Goal: Task Accomplishment & Management: Manage account settings

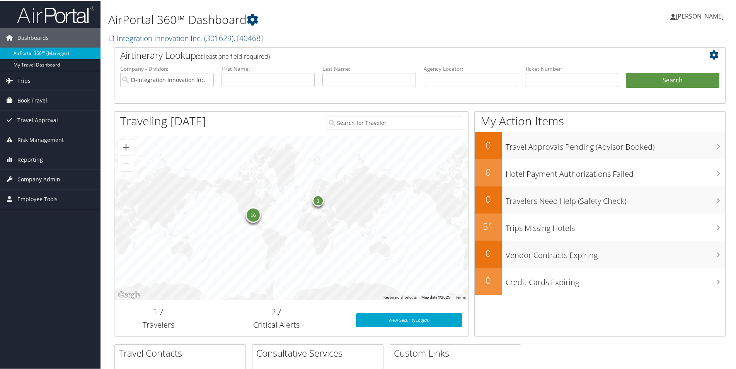
click at [39, 182] on span "Company Admin" at bounding box center [38, 178] width 43 height 19
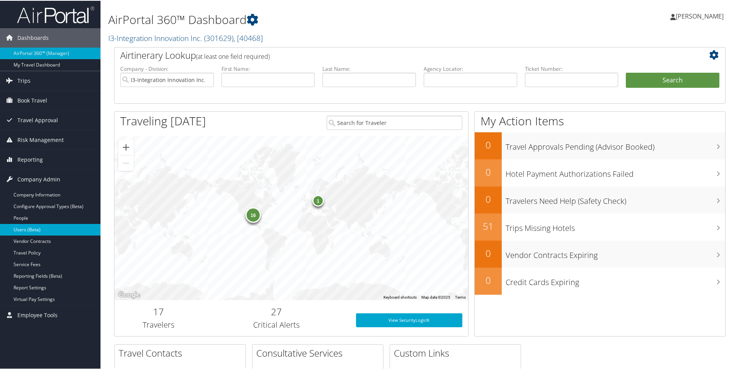
click at [37, 223] on link "Users (Beta)" at bounding box center [50, 229] width 100 height 12
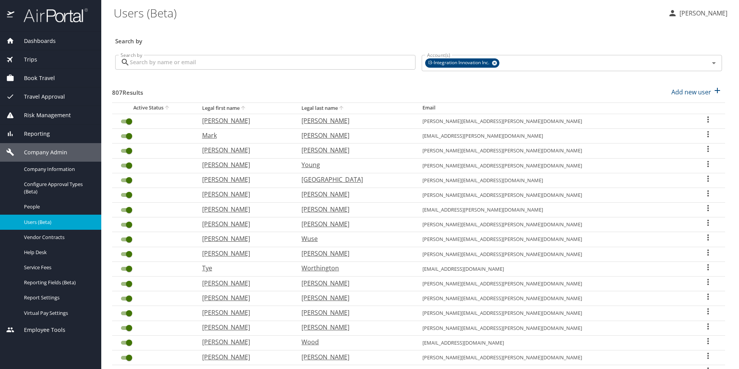
click at [144, 60] on input "Search by" at bounding box center [273, 62] width 286 height 15
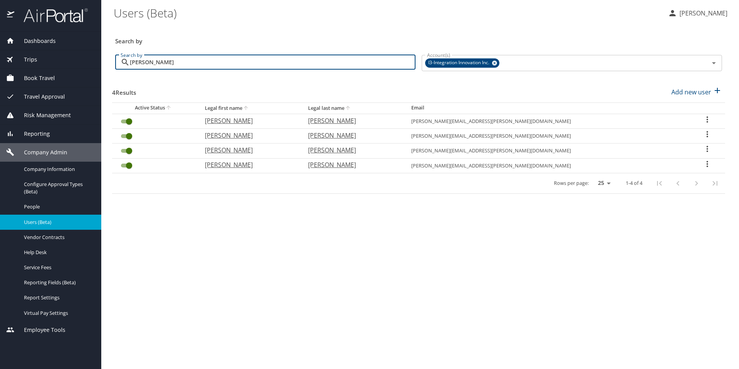
type input "martin"
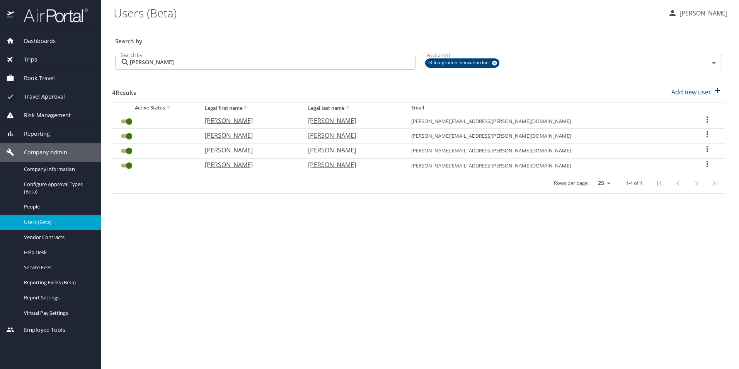
click at [706, 135] on icon "User Search Table" at bounding box center [707, 134] width 2 height 6
click at [672, 133] on p "View profile" at bounding box center [657, 135] width 34 height 9
select select "US"
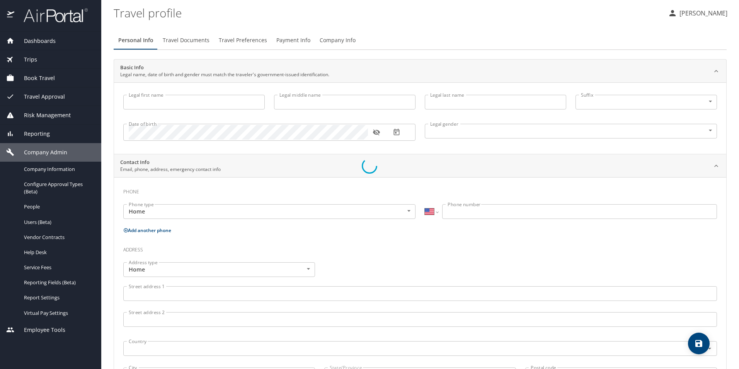
type input "Maxwell"
type input "Martin"
type input "Male"
type input "Jessica"
type input "Martin"
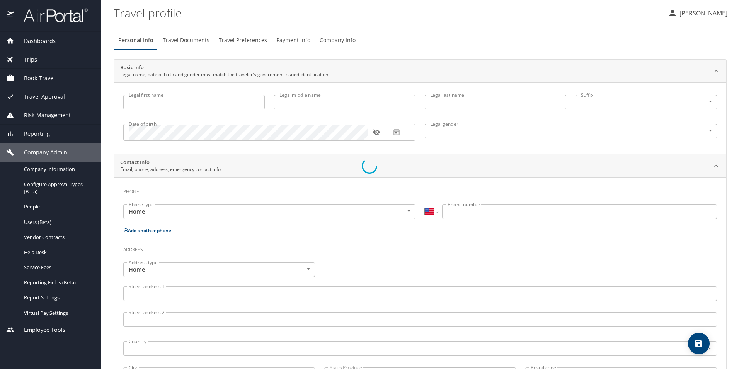
type input "(205) 239-7510"
type input "jessicah.94.jh@gmail.com"
select select "US"
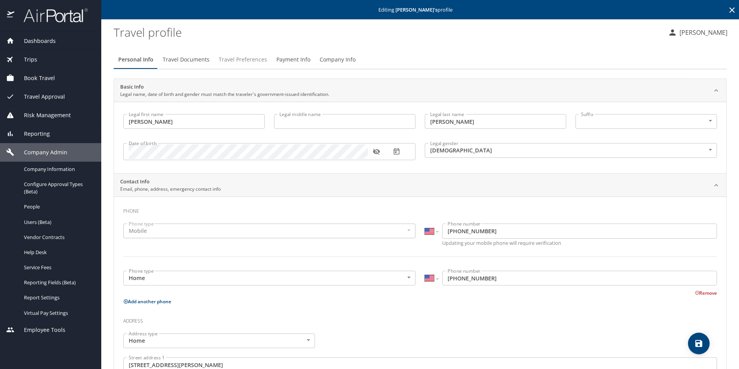
click at [265, 59] on button "Travel Preferences" at bounding box center [243, 59] width 58 height 19
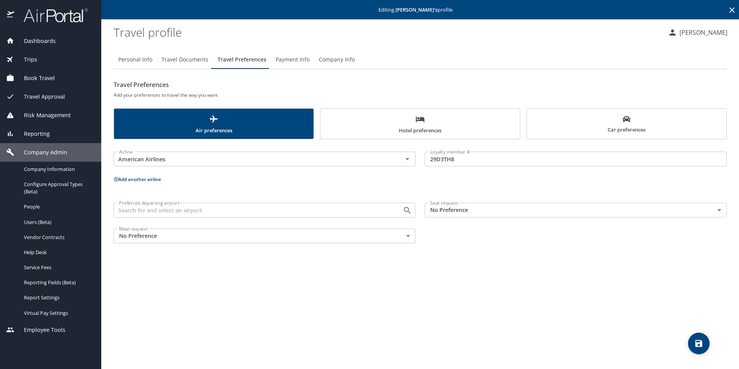
click at [299, 54] on button "Payment Info" at bounding box center [292, 59] width 43 height 19
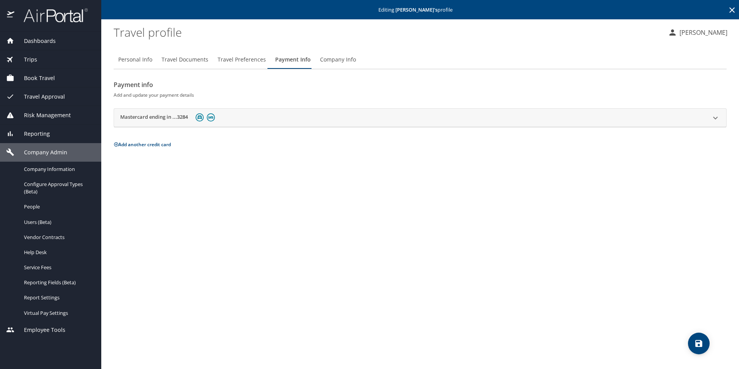
click at [714, 118] on icon at bounding box center [715, 117] width 5 height 3
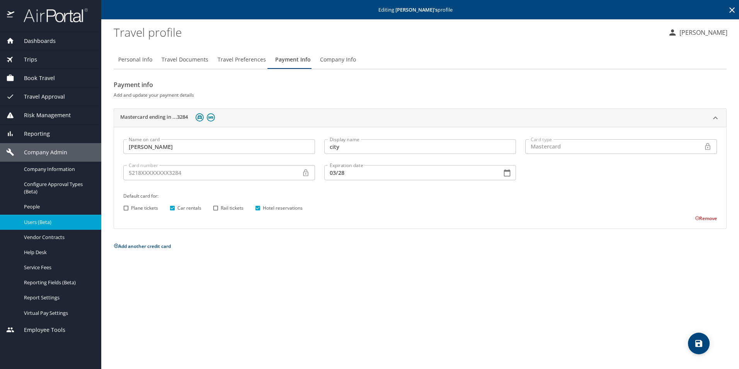
click at [39, 221] on span "Users (Beta)" at bounding box center [58, 221] width 68 height 7
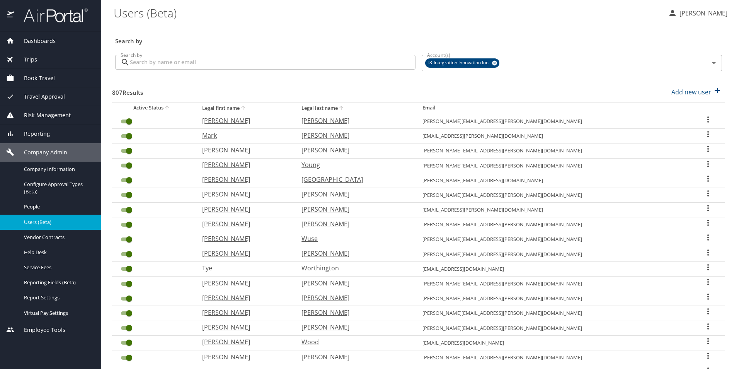
click at [217, 62] on input "Search by" at bounding box center [273, 62] width 286 height 15
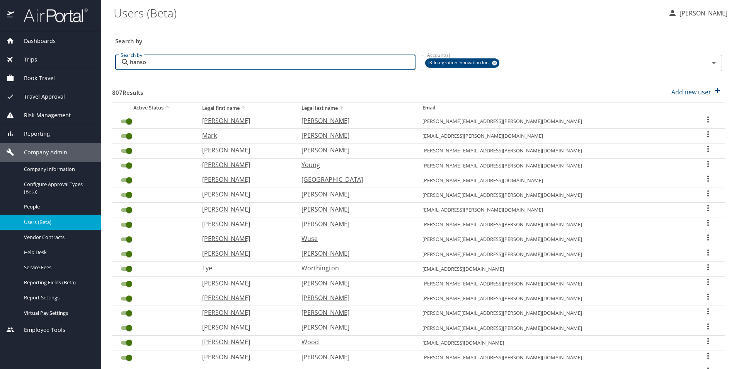
type input "hanson"
checkbox input "false"
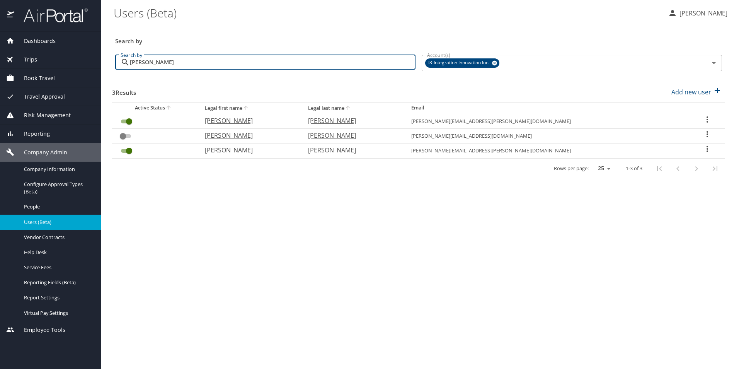
type input "hanson"
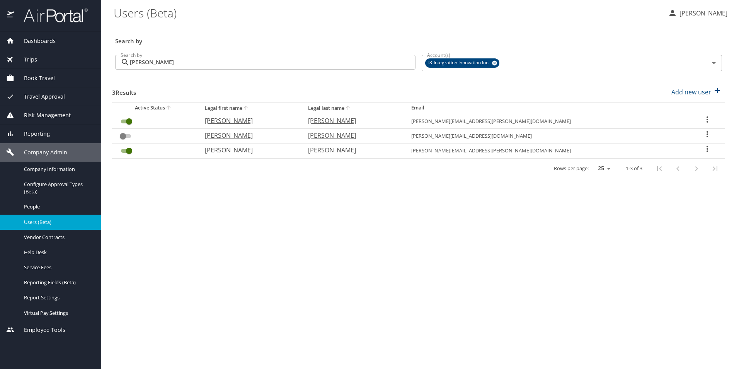
click at [703, 119] on icon "User Search Table" at bounding box center [706, 119] width 9 height 9
click at [669, 116] on p "View profile" at bounding box center [657, 120] width 34 height 9
select select "US"
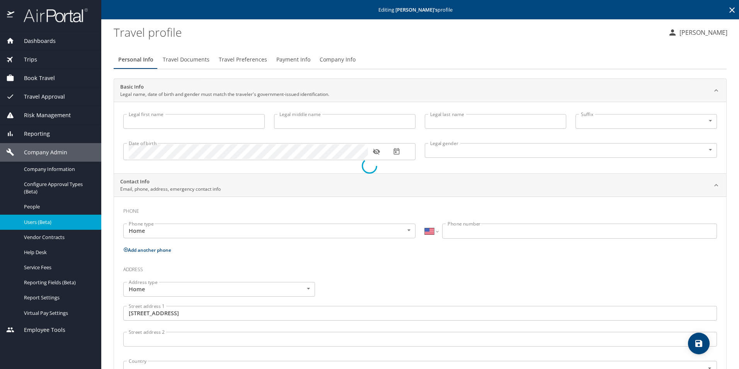
type input "Derrick"
type input "Allen"
type input "Hanson"
type input "Male"
type input "Elizabeth"
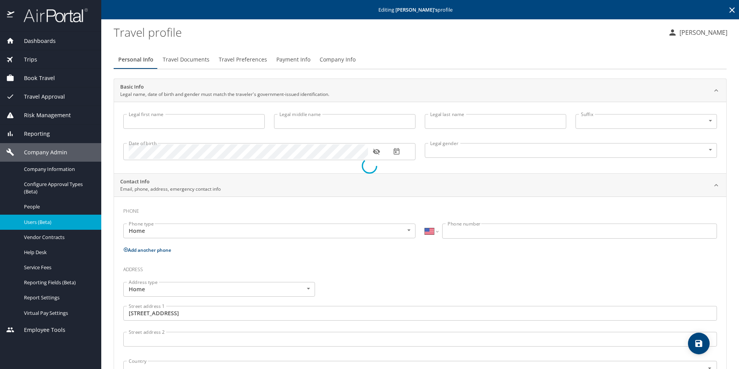
type input "Hanson"
select select "CO"
type input "57499487"
type input "United States of America"
type input "South Carolina"
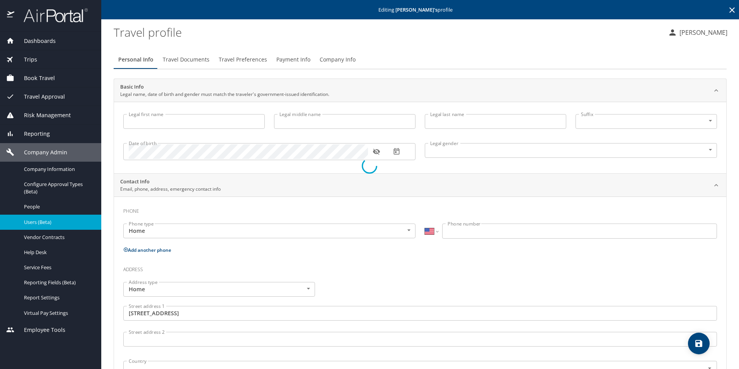
type input "United States of America"
type input "Alabama"
type input "United States of America"
type input "South Carolina"
select select "US"
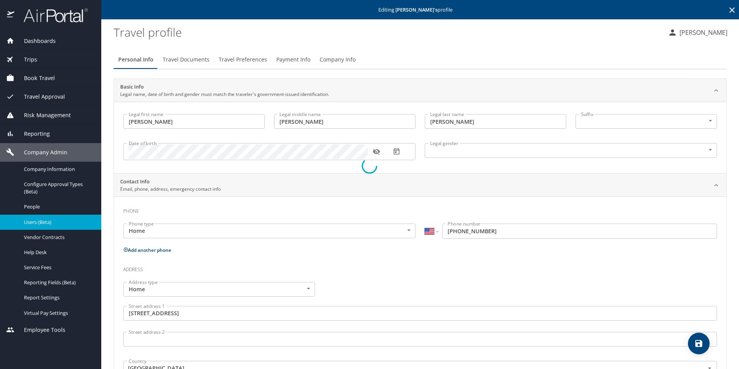
select select "US"
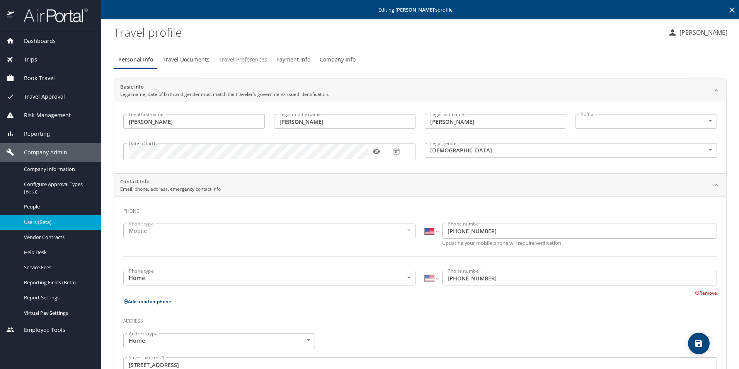
click at [238, 60] on span "Travel Preferences" at bounding box center [243, 60] width 48 height 10
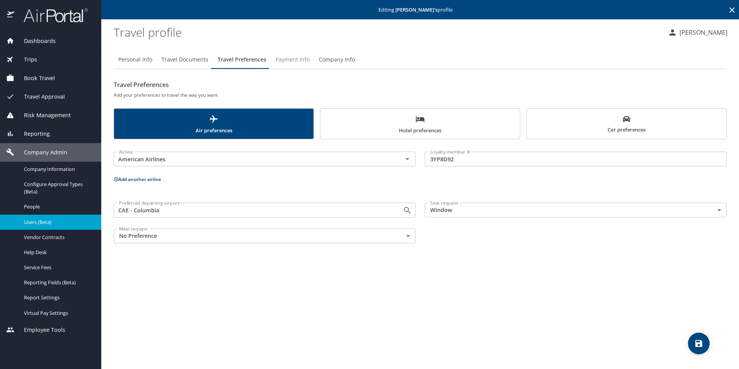
click at [298, 60] on span "Payment Info" at bounding box center [292, 60] width 34 height 10
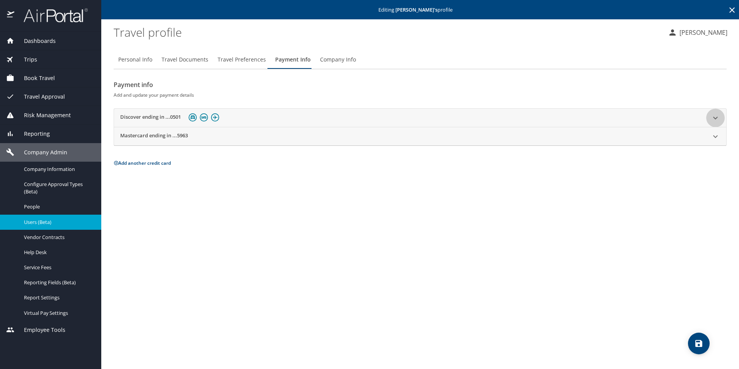
click at [714, 119] on icon at bounding box center [715, 117] width 9 height 9
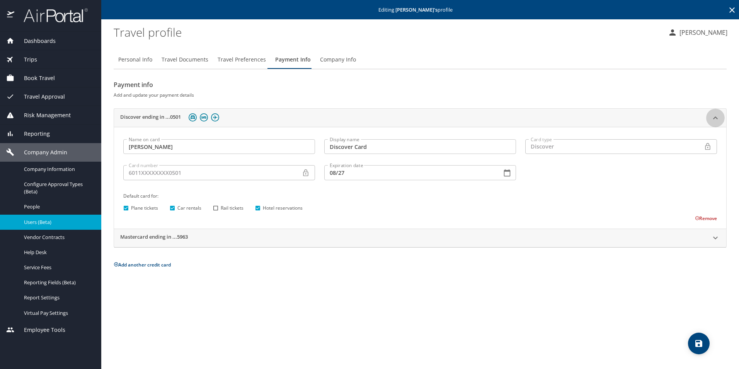
click at [714, 119] on icon at bounding box center [715, 117] width 9 height 9
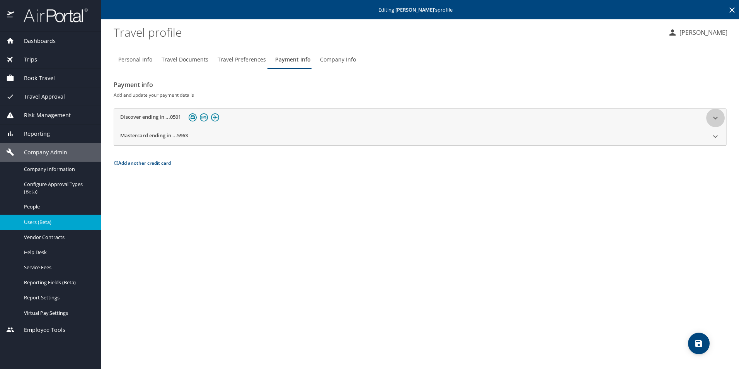
click at [716, 119] on icon at bounding box center [715, 117] width 9 height 9
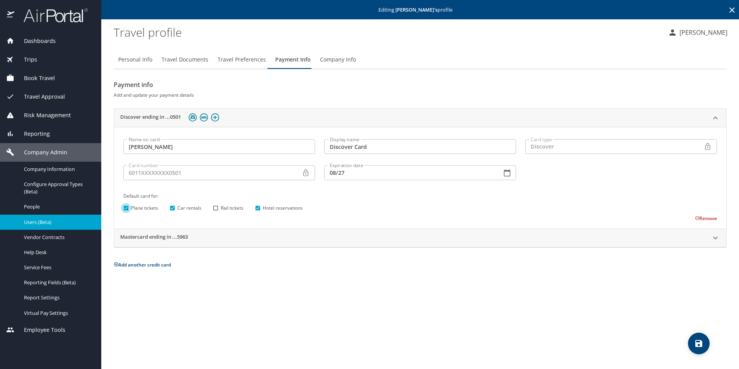
click at [126, 208] on input "Plane tickets" at bounding box center [126, 208] width 10 height 10
checkbox input "false"
click at [699, 335] on button "save" at bounding box center [699, 343] width 22 height 22
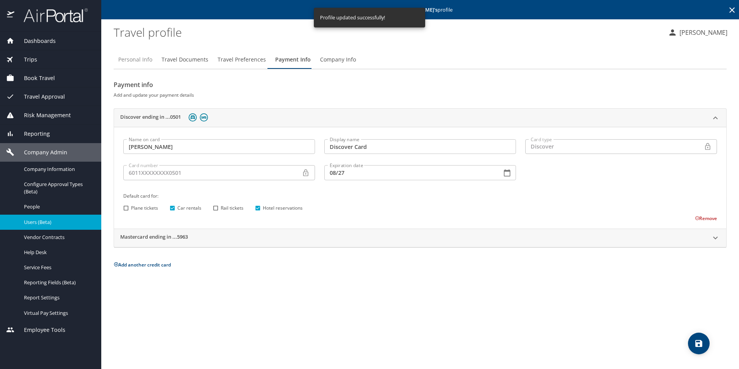
click at [141, 59] on span "Personal Info" at bounding box center [135, 60] width 34 height 10
select select "US"
select select "CO"
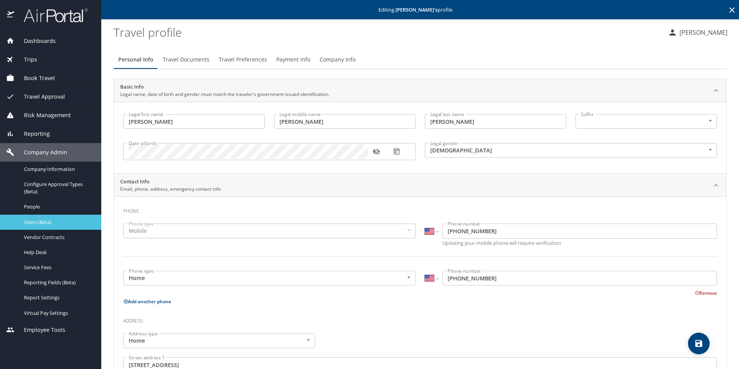
click at [48, 221] on span "Users (Beta)" at bounding box center [58, 221] width 68 height 7
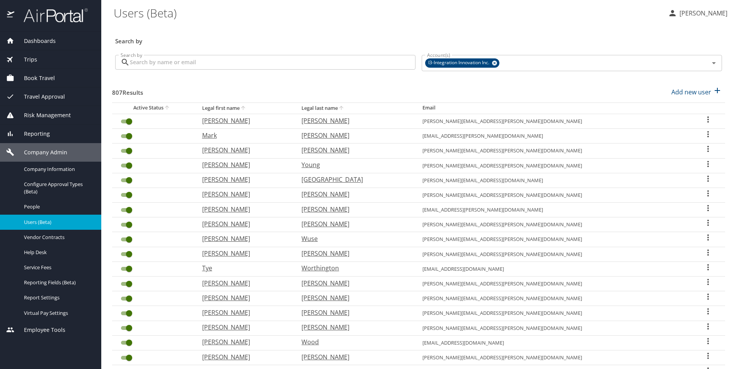
click at [192, 59] on input "Search by" at bounding box center [273, 62] width 286 height 15
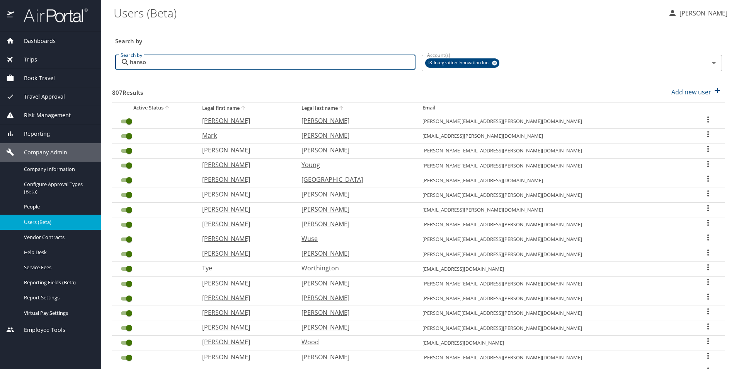
type input "hanson"
checkbox input "false"
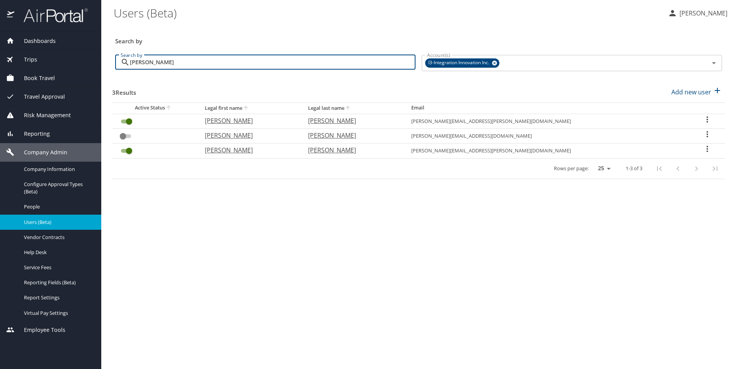
type input "hanson"
click at [705, 118] on icon "User Search Table" at bounding box center [706, 119] width 9 height 9
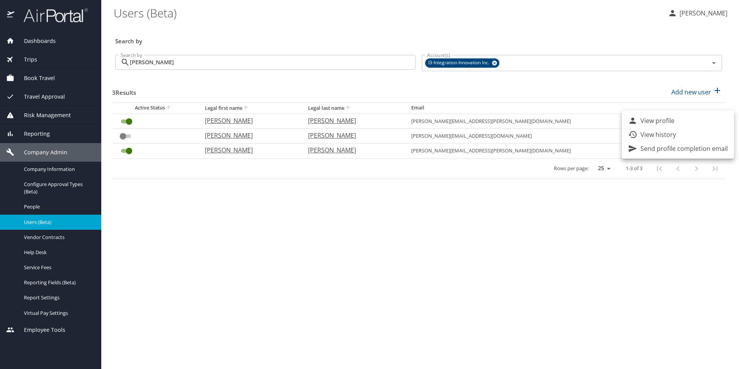
click at [685, 124] on li "View profile" at bounding box center [678, 121] width 112 height 14
select select "US"
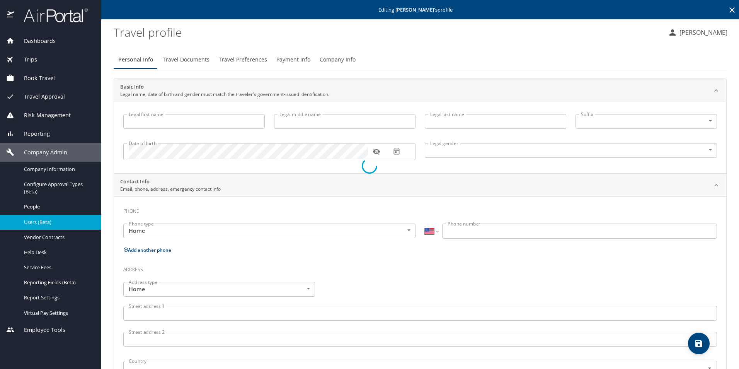
type input "Derrick"
type input "Allen"
type input "Hanson"
type input "Male"
type input "Elizabeth"
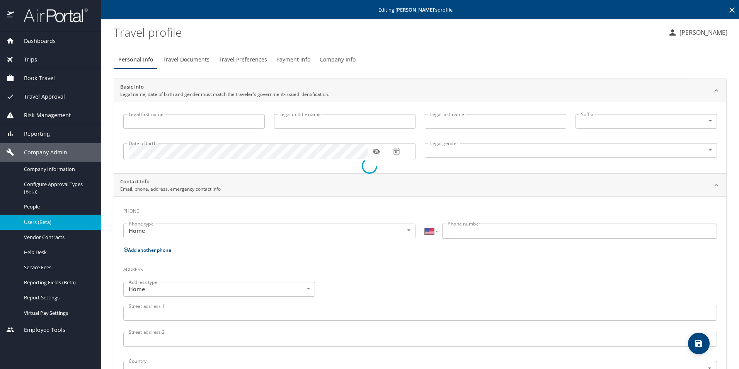
type input "Hanson"
select select "CO"
type input "57499487"
select select "US"
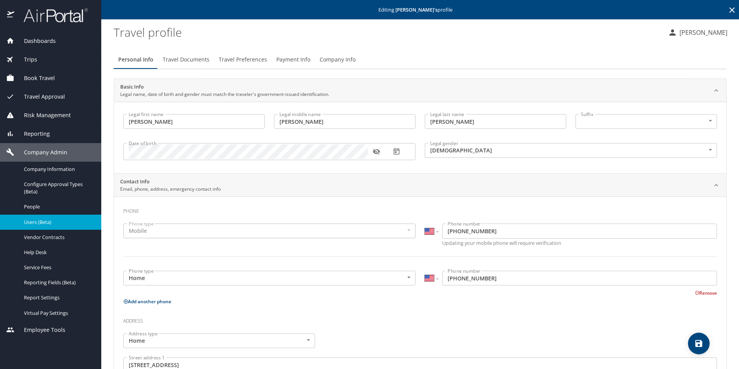
click at [198, 59] on span "Travel Documents" at bounding box center [186, 60] width 47 height 10
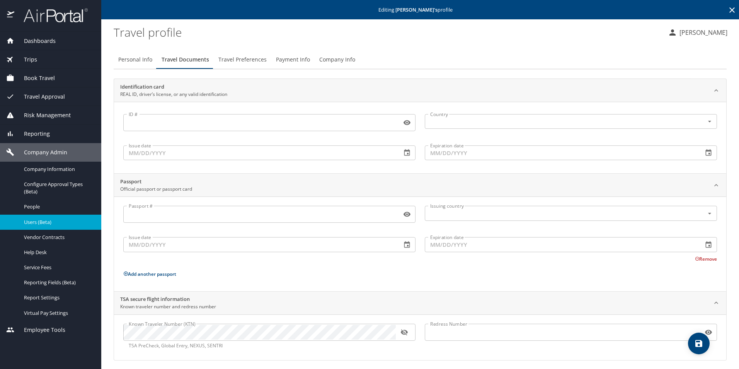
click at [254, 56] on span "Travel Preferences" at bounding box center [242, 60] width 48 height 10
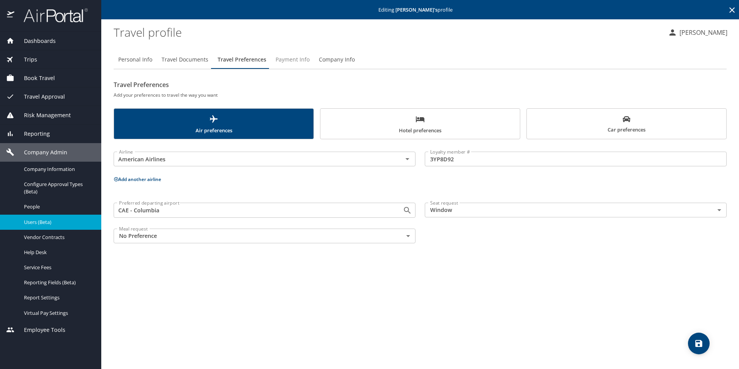
click at [287, 61] on span "Payment Info" at bounding box center [292, 60] width 34 height 10
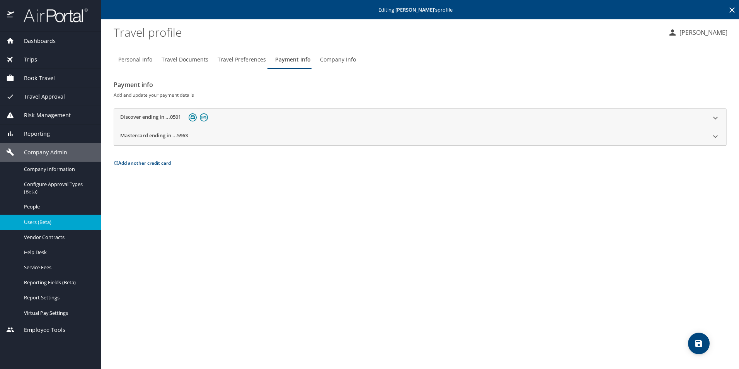
click at [45, 216] on link "Users (Beta)" at bounding box center [50, 221] width 101 height 15
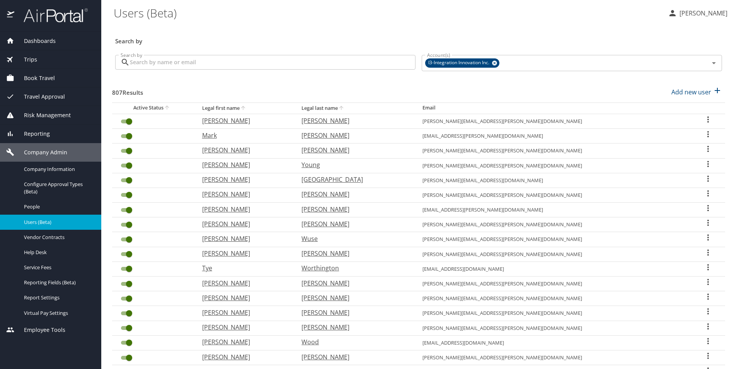
click at [300, 66] on input "Search by" at bounding box center [273, 62] width 286 height 15
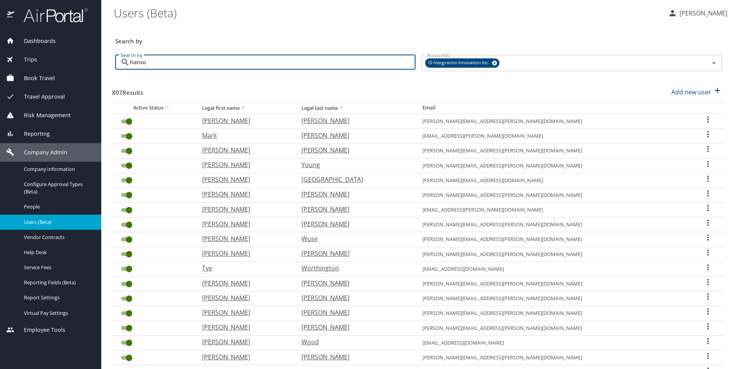
type input "hanson"
checkbox input "false"
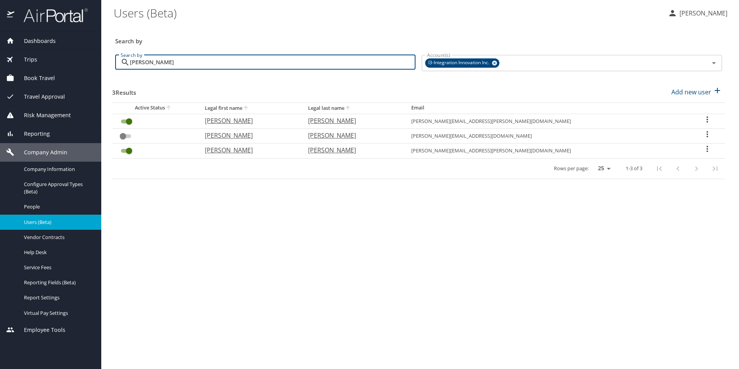
type input "hanson"
click at [703, 133] on icon "User Search Table" at bounding box center [706, 133] width 9 height 9
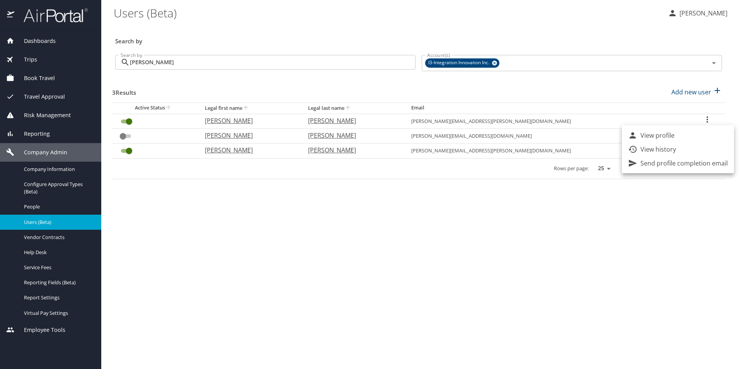
click at [684, 134] on li "View profile" at bounding box center [678, 135] width 112 height 14
select select "US"
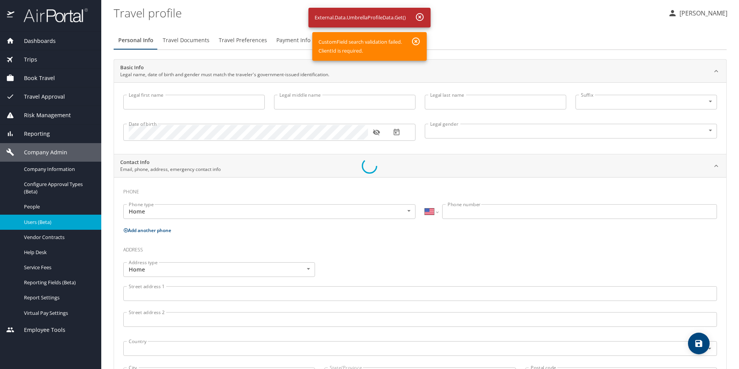
drag, startPoint x: 417, startPoint y: 39, endPoint x: 419, endPoint y: 25, distance: 14.8
click at [417, 39] on div at bounding box center [369, 165] width 739 height 405
click at [420, 11] on div at bounding box center [369, 165] width 739 height 405
click at [43, 221] on div at bounding box center [369, 165] width 739 height 405
click at [39, 224] on div at bounding box center [369, 165] width 739 height 405
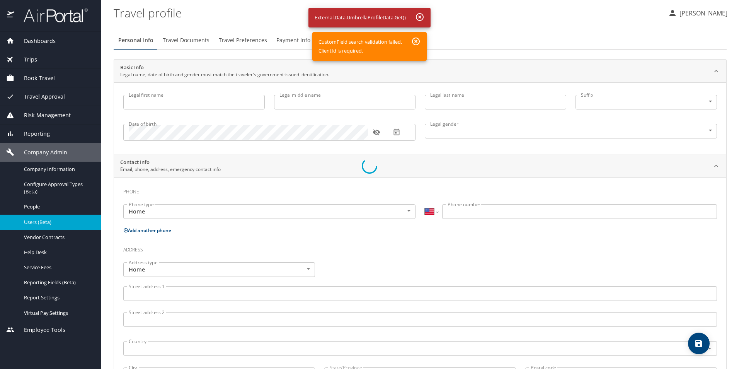
drag, startPoint x: 40, startPoint y: 221, endPoint x: 63, endPoint y: 167, distance: 59.2
click at [40, 221] on div at bounding box center [369, 165] width 739 height 405
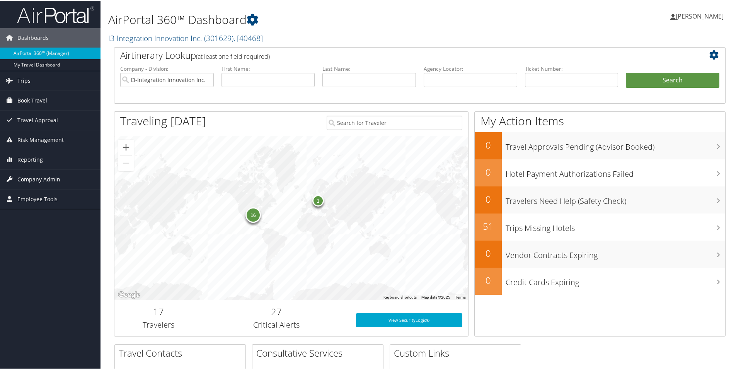
click at [39, 178] on span "Company Admin" at bounding box center [38, 178] width 43 height 19
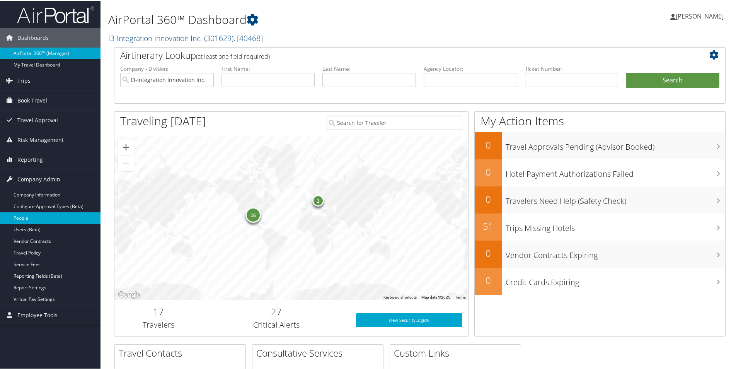
drag, startPoint x: 29, startPoint y: 229, endPoint x: 63, endPoint y: 219, distance: 35.6
click at [29, 228] on link "Users (Beta)" at bounding box center [50, 229] width 100 height 12
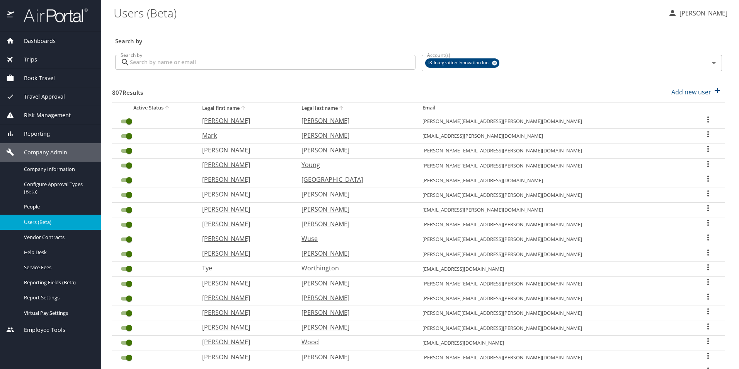
click at [160, 57] on input "Search by" at bounding box center [273, 62] width 286 height 15
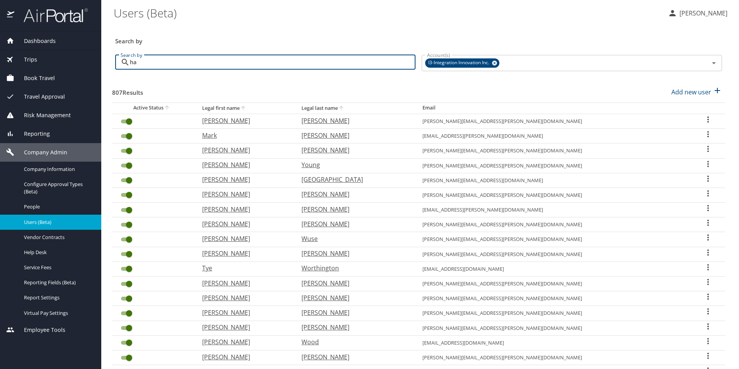
type input "han"
checkbox input "false"
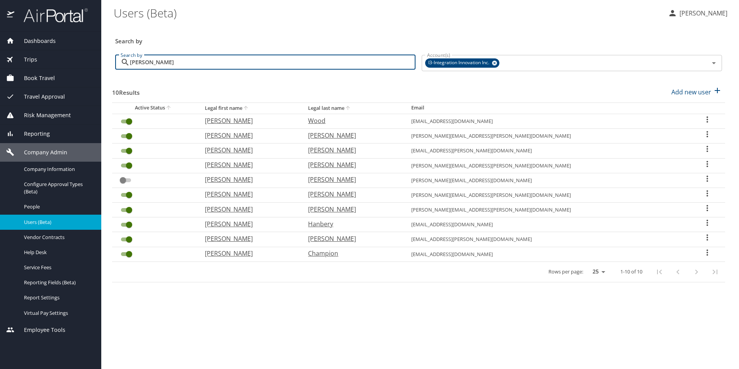
type input "hanson"
checkbox input "false"
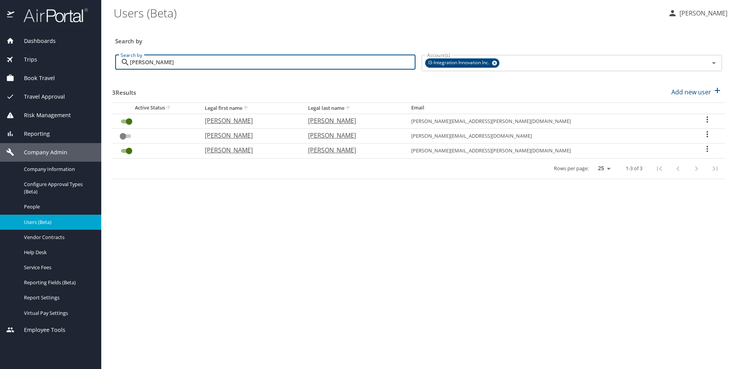
click at [706, 134] on icon "User Search Table" at bounding box center [707, 134] width 2 height 6
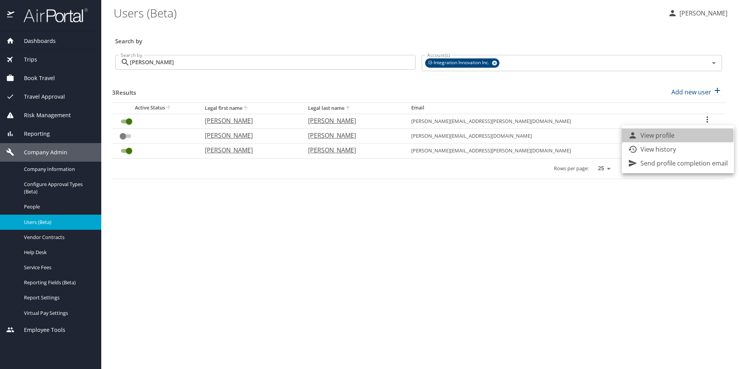
click at [671, 135] on p "View profile" at bounding box center [657, 135] width 34 height 9
select select "US"
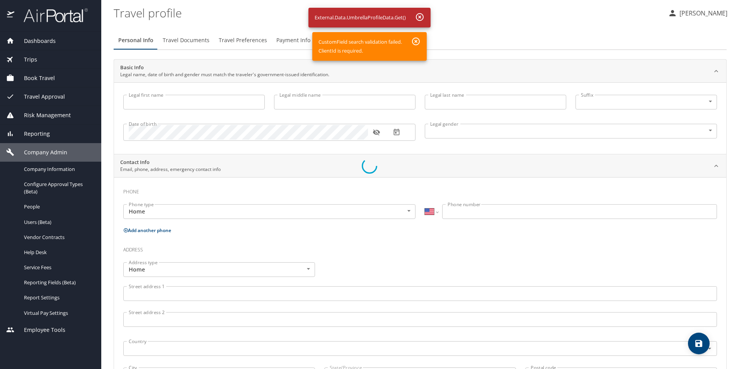
click at [26, 222] on div at bounding box center [369, 165] width 739 height 405
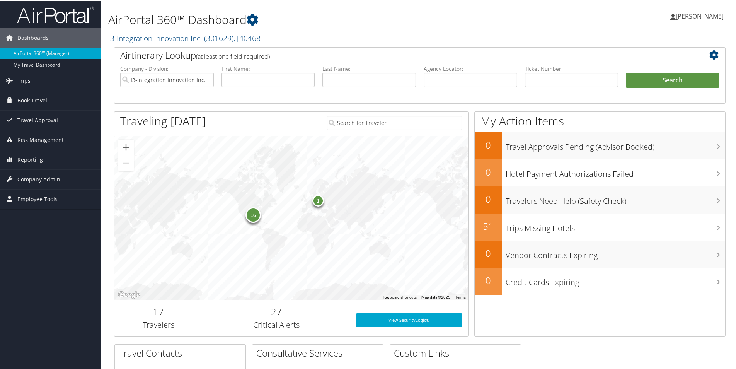
drag, startPoint x: 48, startPoint y: 177, endPoint x: 127, endPoint y: 179, distance: 79.2
click at [48, 177] on span "Company Admin" at bounding box center [38, 178] width 43 height 19
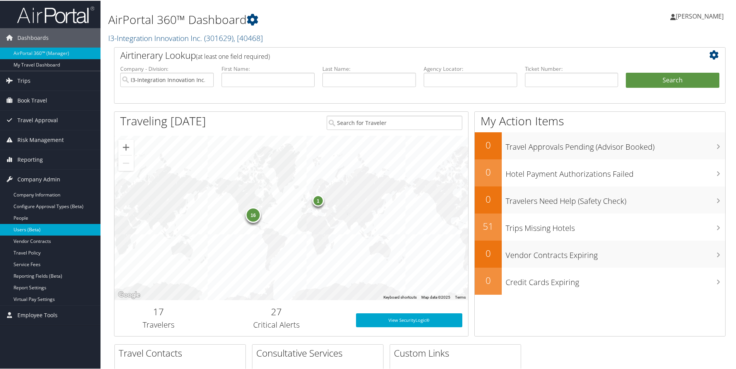
click at [43, 234] on link "Users (Beta)" at bounding box center [50, 229] width 100 height 12
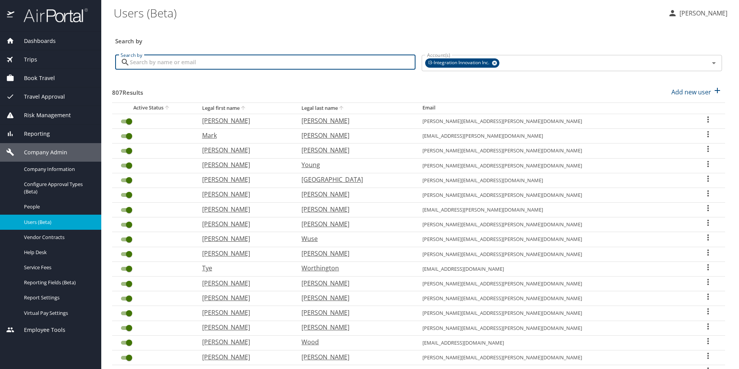
click at [220, 64] on input "Search by" at bounding box center [273, 62] width 286 height 15
type input "[PERSON_NAME]"
checkbox input "false"
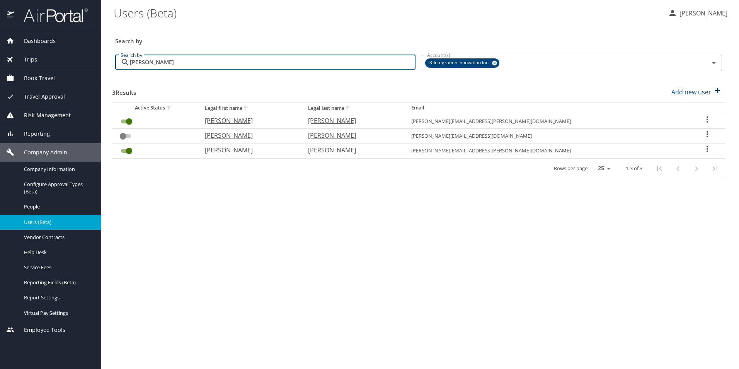
type input "[PERSON_NAME]"
click at [704, 117] on icon "User Search Table" at bounding box center [706, 119] width 9 height 9
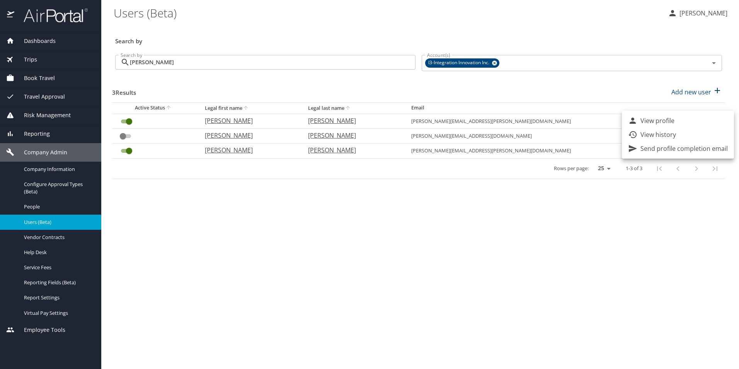
click at [685, 123] on li "View profile" at bounding box center [678, 121] width 112 height 14
select select "US"
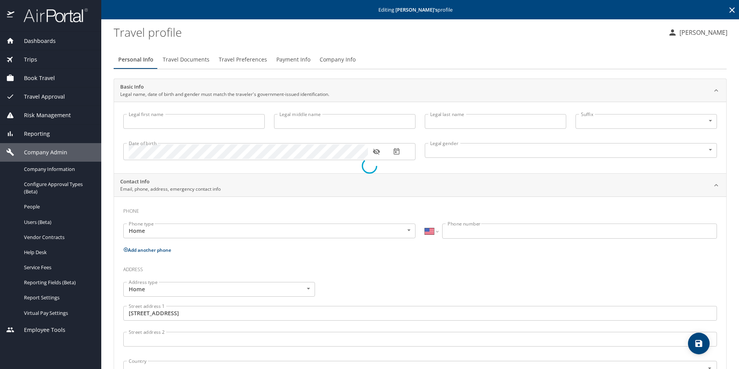
type input "Derrick"
type input "Allen"
type input "Hanson"
type input "Male"
type input "Elizabeth"
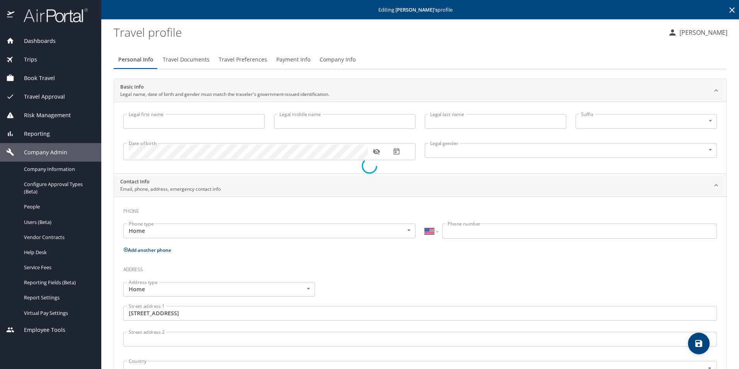
type input "Hanson"
select select "CO"
type input "57499487"
type input "United States of America"
type input "South Carolina"
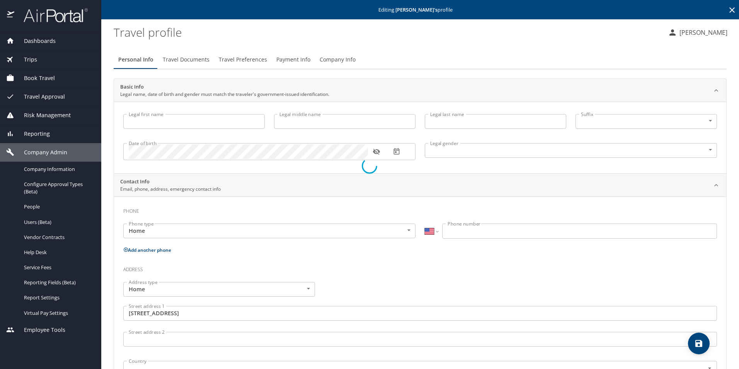
type input "United States of America"
type input "Alabama"
type input "United States of America"
type input "South Carolina"
select select "US"
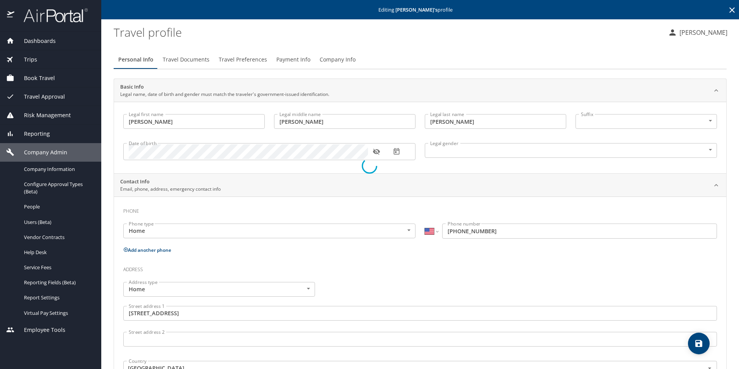
select select "US"
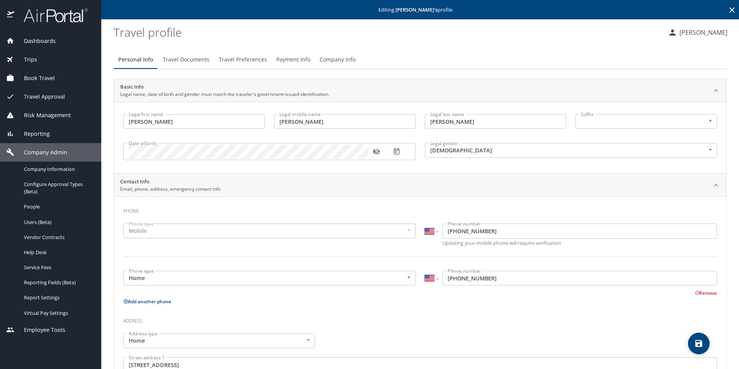
click at [249, 58] on span "Travel Preferences" at bounding box center [243, 60] width 48 height 10
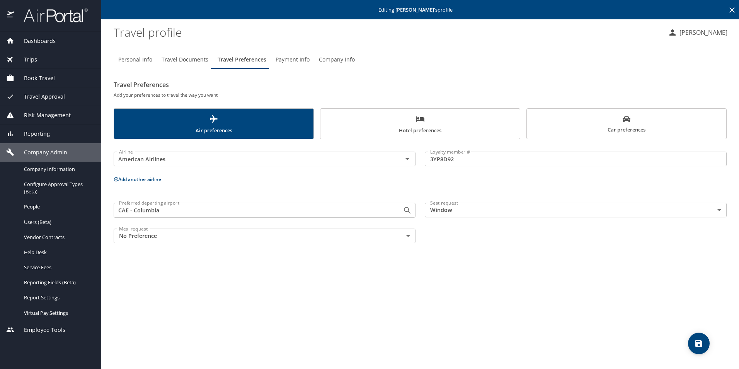
click at [301, 60] on span "Payment Info" at bounding box center [292, 60] width 34 height 10
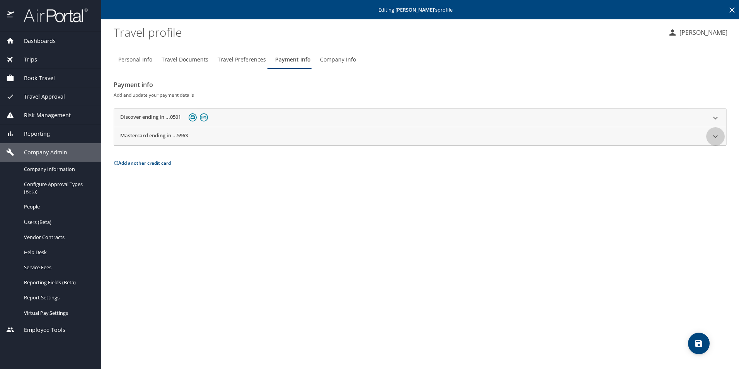
click at [717, 138] on icon at bounding box center [715, 136] width 9 height 9
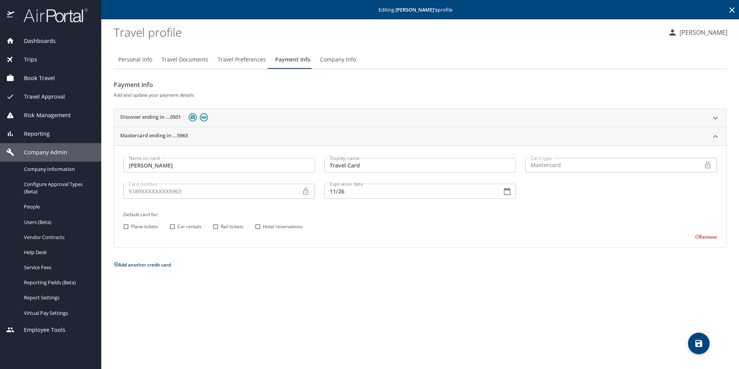
click at [713, 134] on icon at bounding box center [715, 136] width 9 height 9
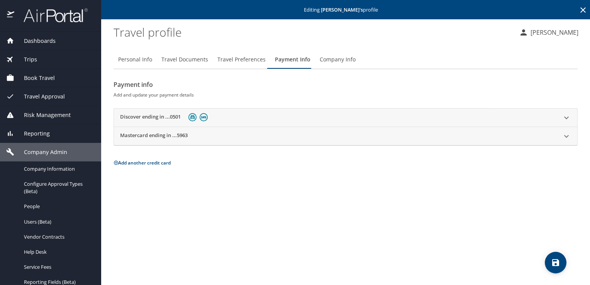
click at [43, 42] on span "Dashboards" at bounding box center [34, 41] width 41 height 9
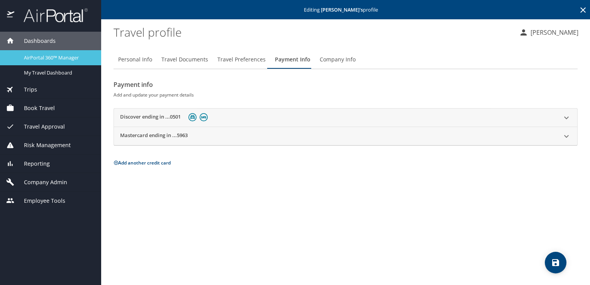
click at [57, 57] on span "AirPortal 360™ Manager" at bounding box center [58, 57] width 68 height 7
